Goal: Check status: Check status

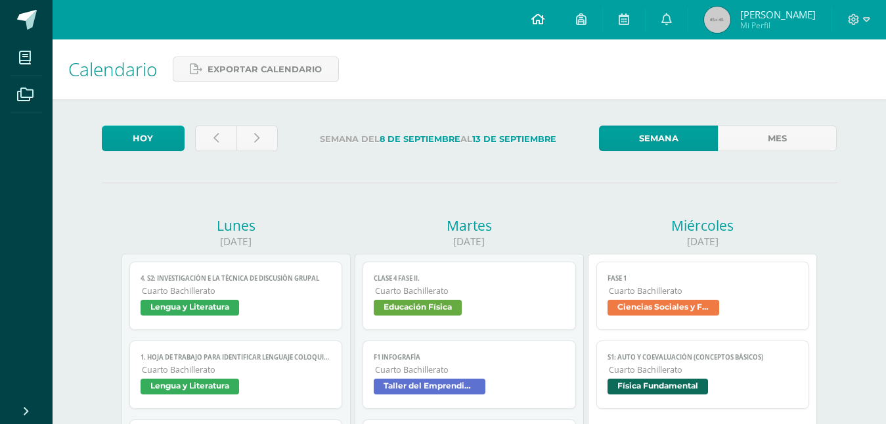
click at [516, 20] on link at bounding box center [538, 19] width 45 height 39
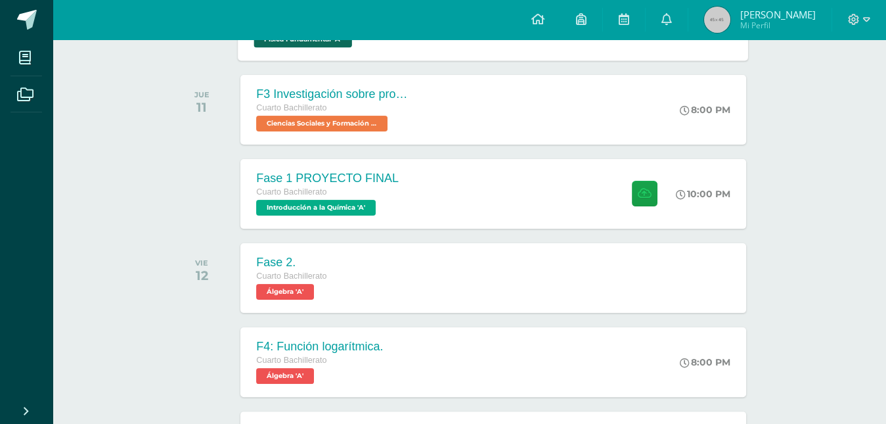
scroll to position [353, 1]
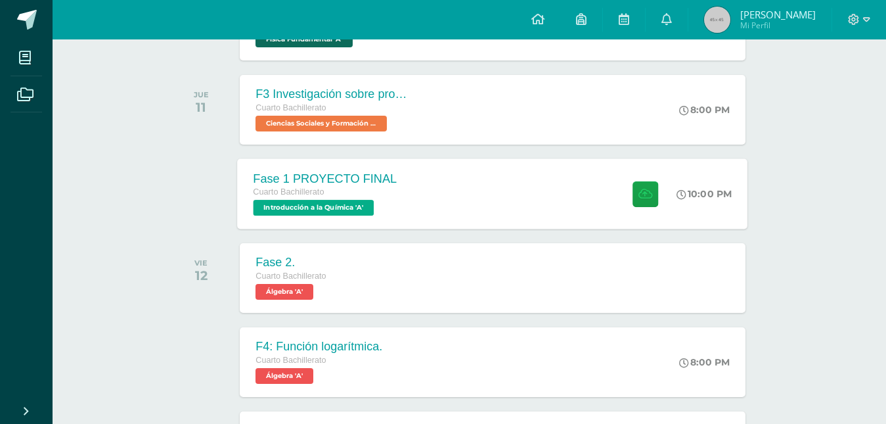
click at [485, 201] on div "Fase 1 PROYECTO FINAL Cuarto Bachillerato Introducción a la Química 'A' 10:00 P…" at bounding box center [493, 193] width 510 height 70
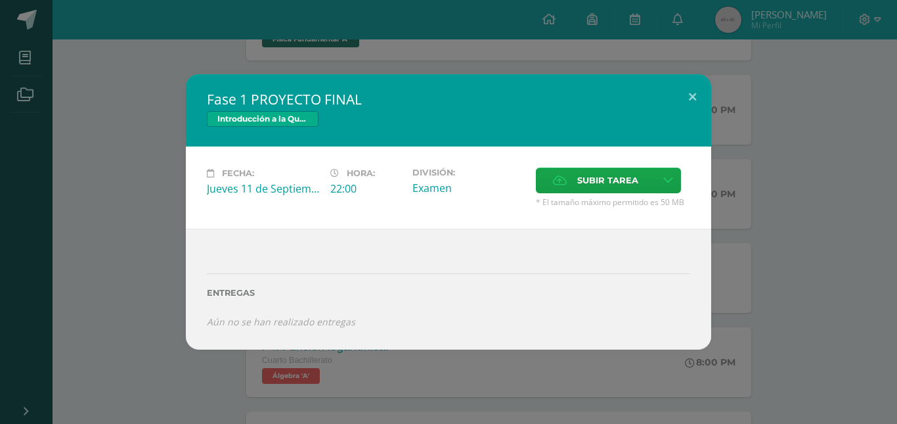
click at [843, 173] on div "Fase 1 PROYECTO FINAL Introducción a la Química Fecha: Jueves 11 de Septiembre …" at bounding box center [448, 211] width 887 height 275
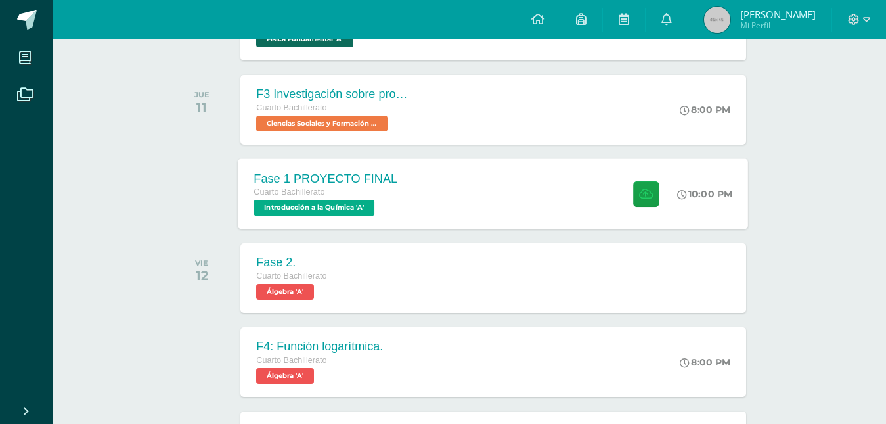
click at [520, 194] on div "Fase 1 PROYECTO FINAL Cuarto Bachillerato Introducción a la Química 'A' 10:00 P…" at bounding box center [493, 193] width 510 height 70
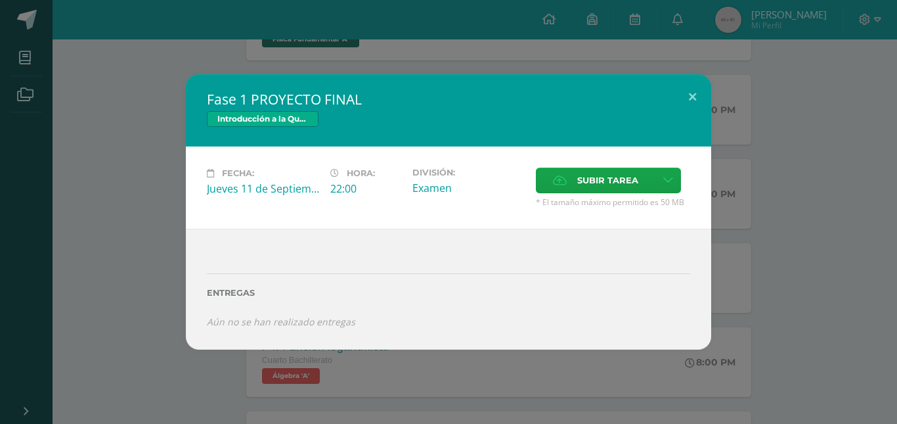
click at [797, 191] on div "Fase 1 PROYECTO FINAL Introducción a la Química Fecha: Jueves 11 de Septiembre …" at bounding box center [448, 211] width 887 height 275
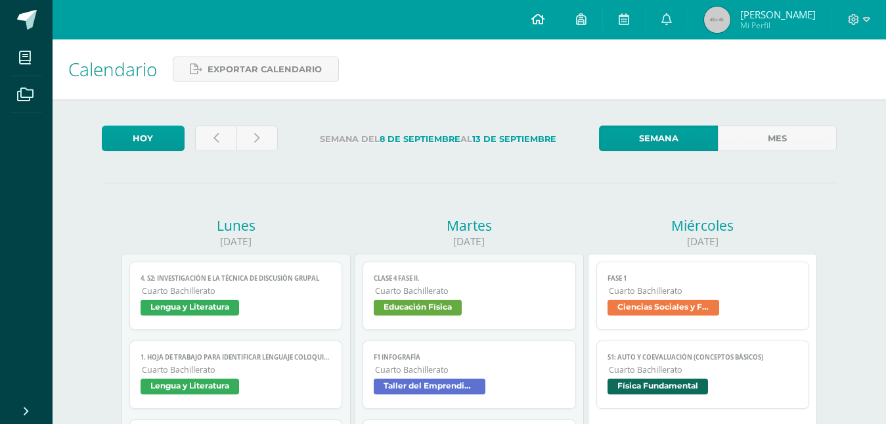
click at [524, 32] on link at bounding box center [538, 19] width 45 height 39
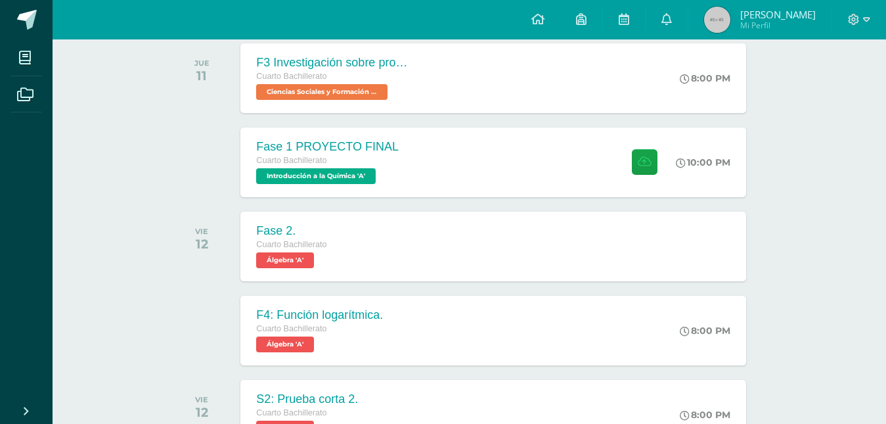
scroll to position [385, 0]
click at [199, 230] on div "VIE" at bounding box center [201, 230] width 13 height 9
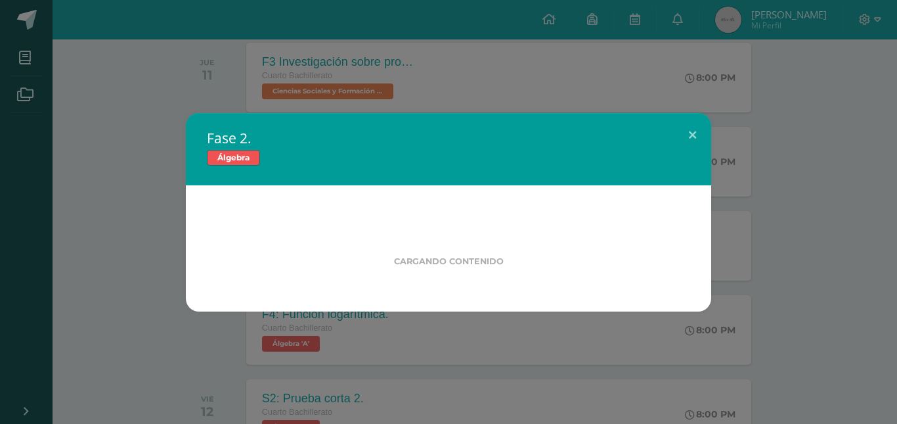
click at [77, 195] on div "Fase 2. Álgebra Cargando contenido" at bounding box center [448, 212] width 887 height 198
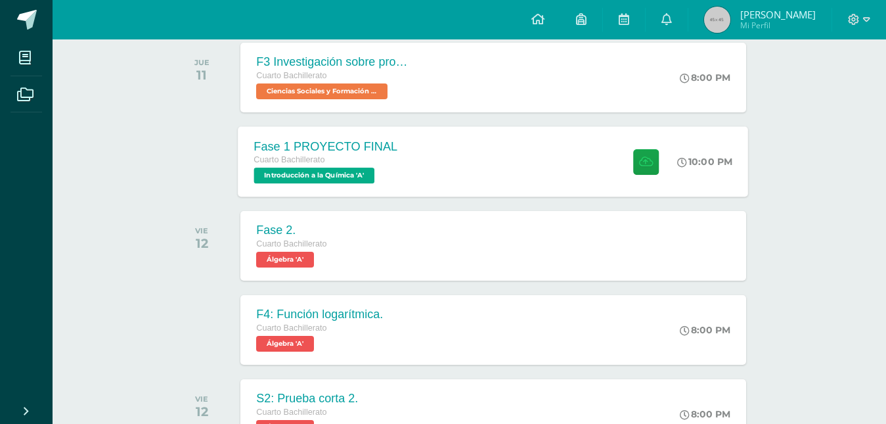
click at [440, 148] on div "Fase 1 PROYECTO FINAL Cuarto Bachillerato Introducción a la Química 'A' 10:00 P…" at bounding box center [493, 161] width 510 height 70
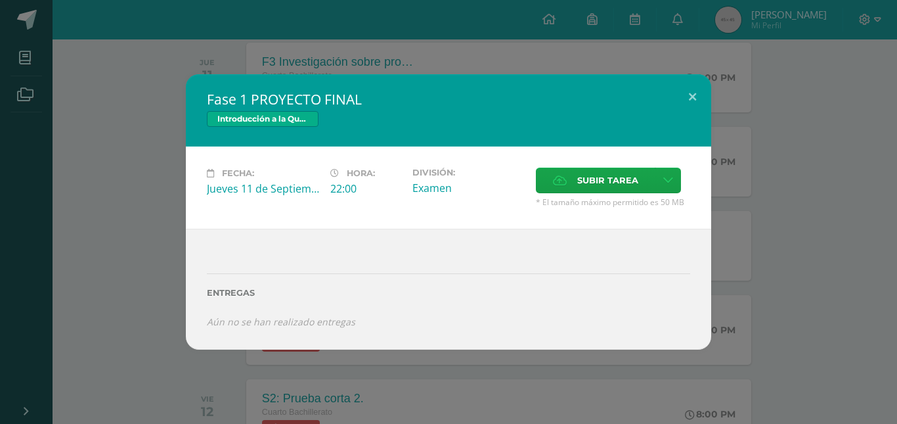
click at [818, 173] on div "Fase 1 PROYECTO FINAL Introducción a la Química Fecha: Jueves 11 de Septiembre …" at bounding box center [448, 211] width 887 height 275
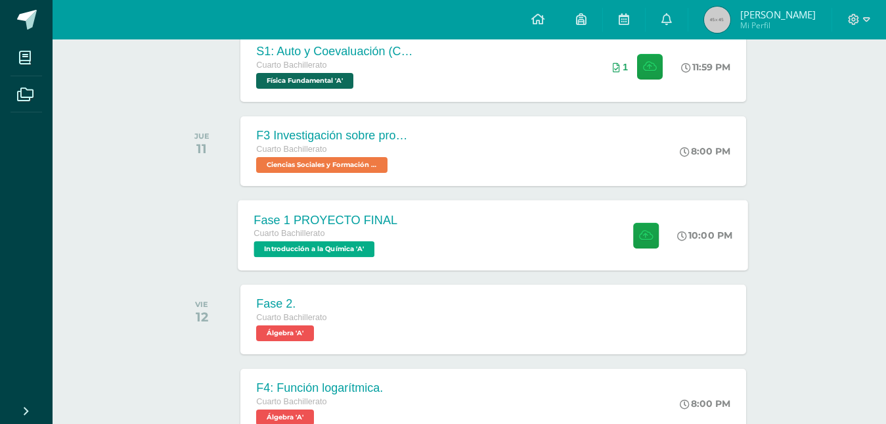
scroll to position [323, 0]
